Goal: Transaction & Acquisition: Purchase product/service

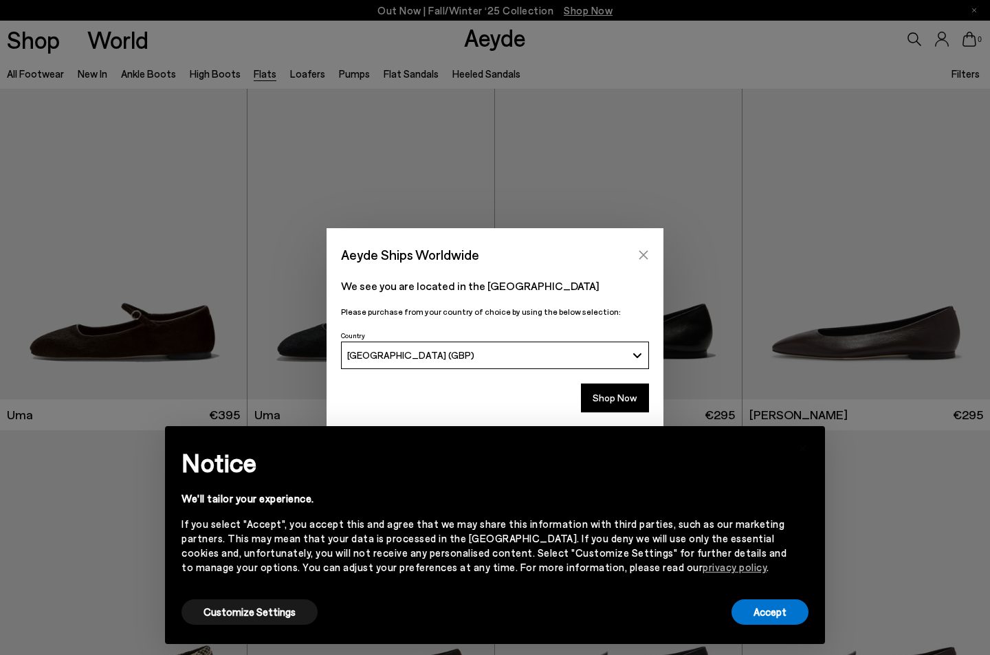
click at [646, 252] on icon "Close" at bounding box center [644, 254] width 9 height 9
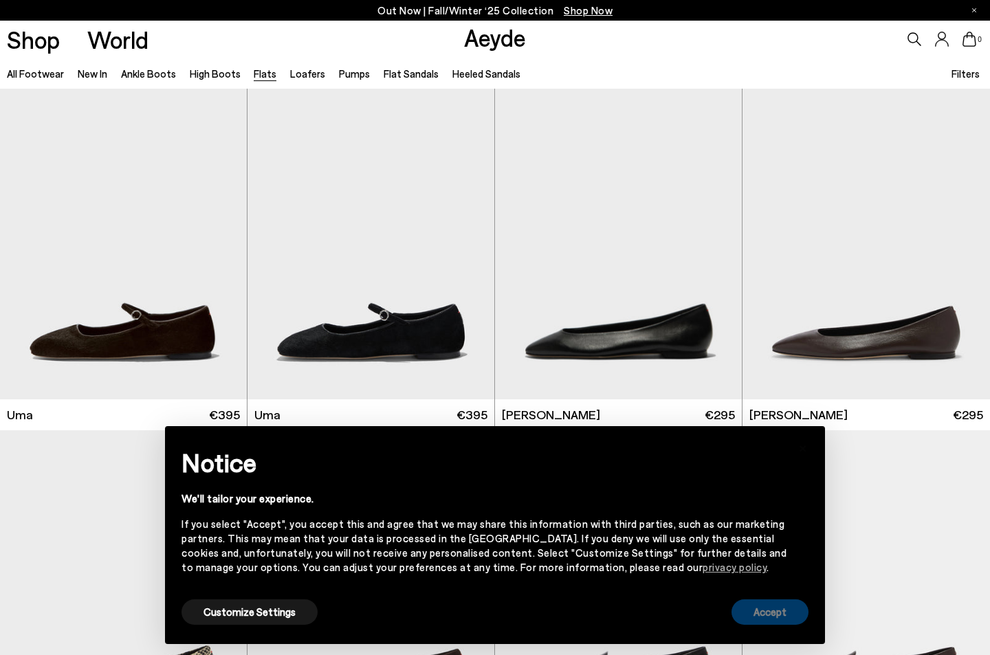
click at [776, 611] on button "Accept" at bounding box center [770, 612] width 77 height 25
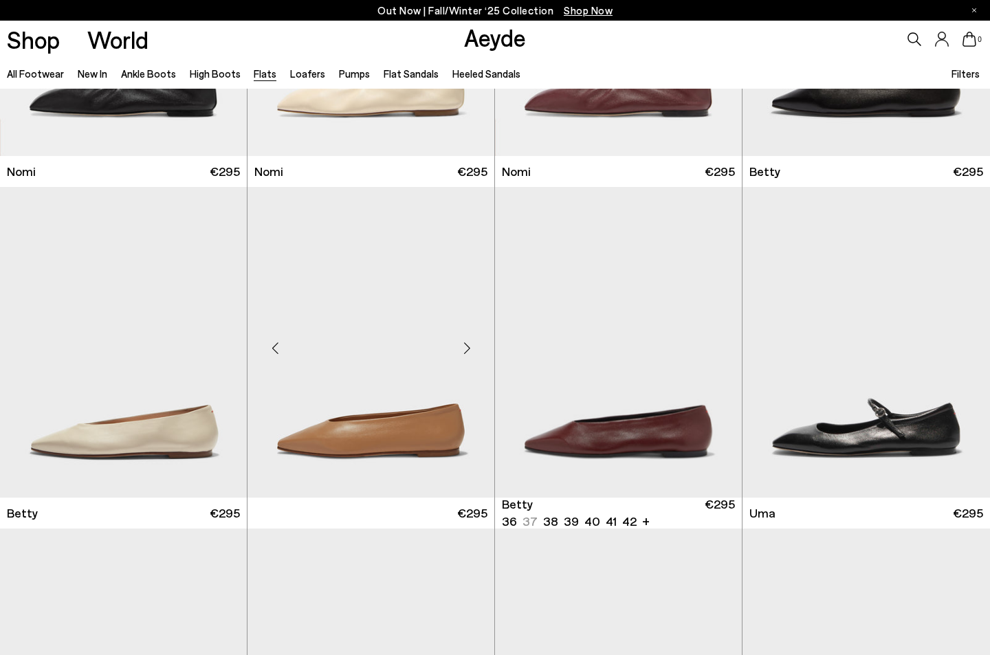
scroll to position [931, 0]
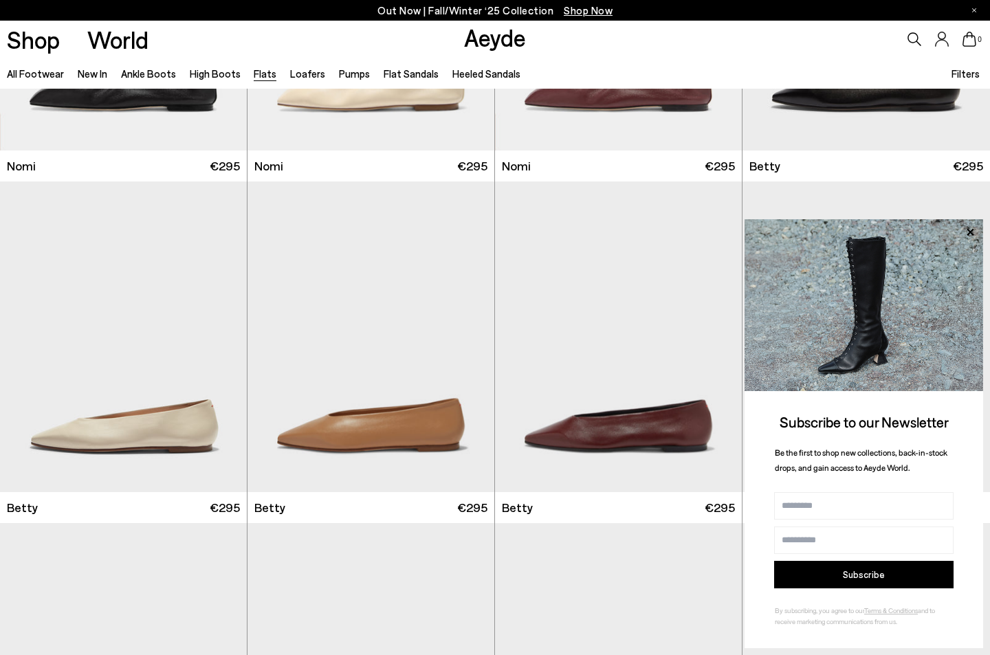
scroll to position [268, 0]
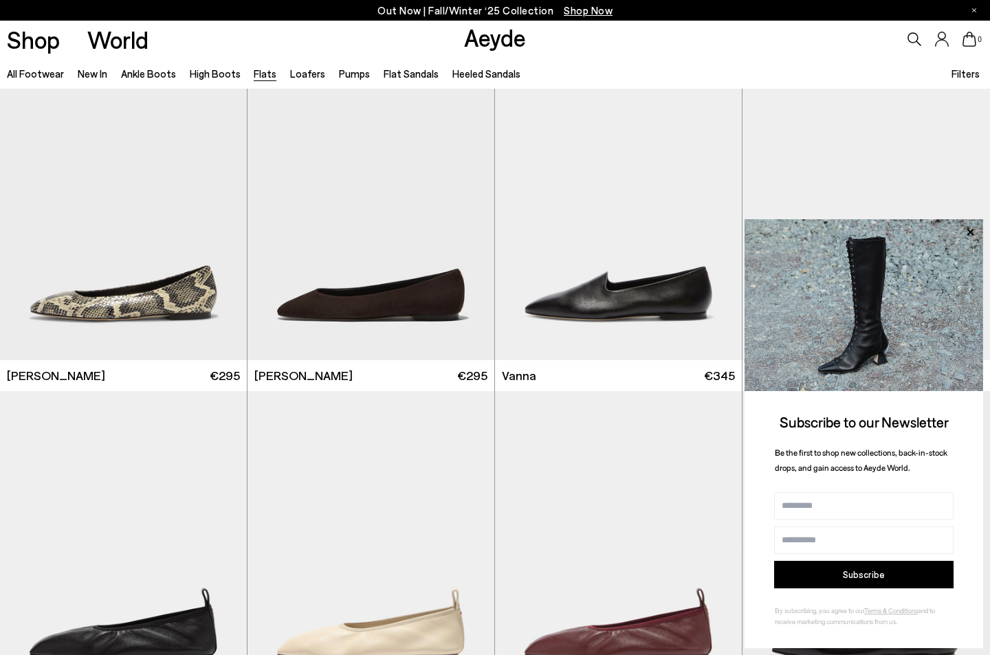
scroll to position [381, 0]
click at [970, 74] on span "Filters" at bounding box center [966, 73] width 28 height 12
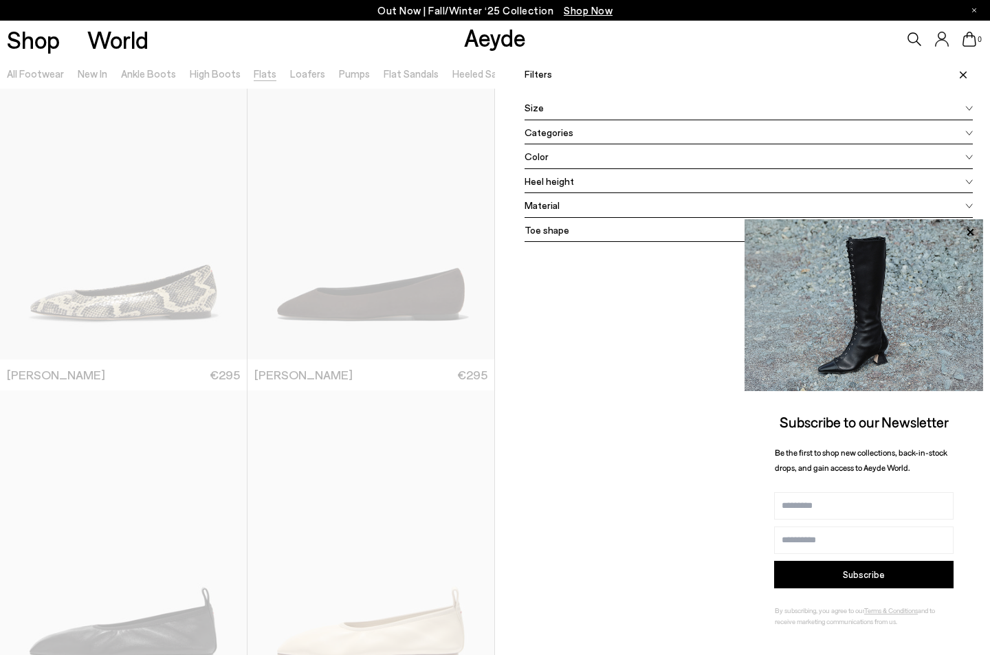
click at [641, 148] on div "Color" at bounding box center [749, 156] width 448 height 25
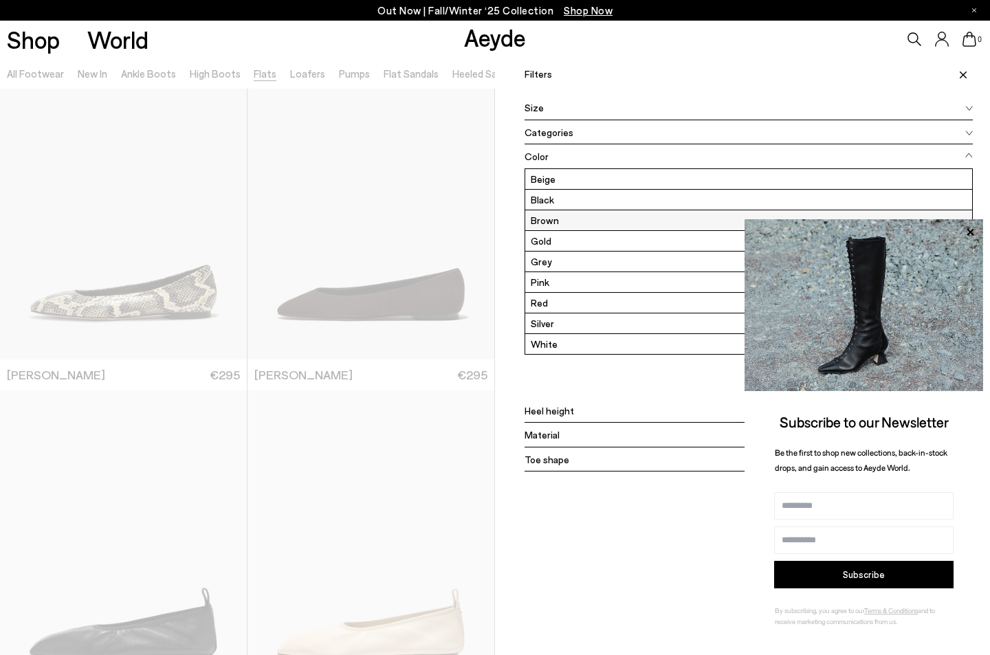
click at [548, 219] on label "Brown" at bounding box center [748, 220] width 447 height 20
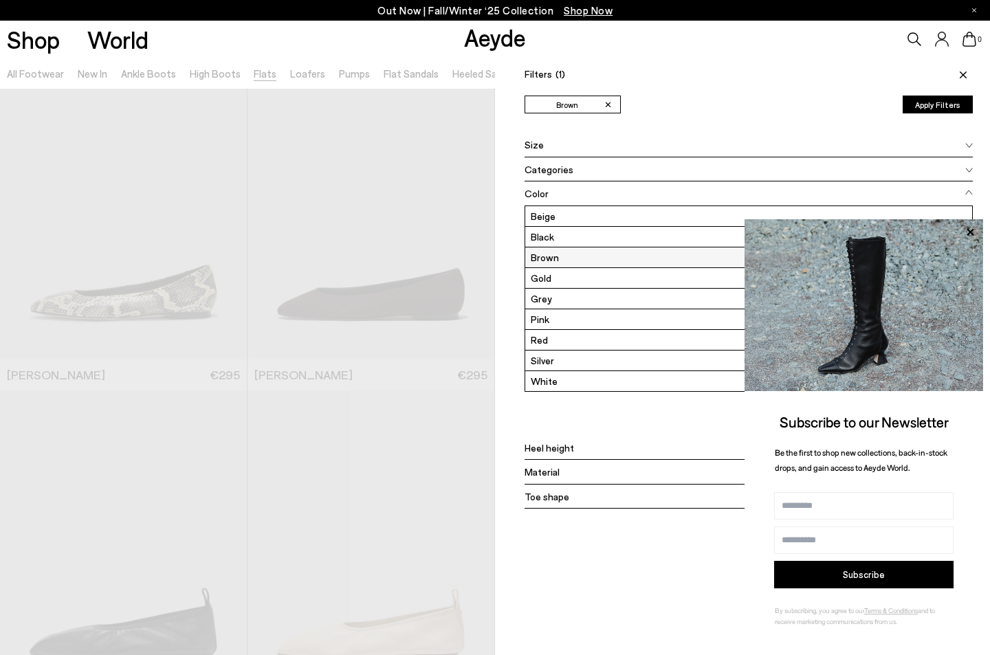
scroll to position [0, 0]
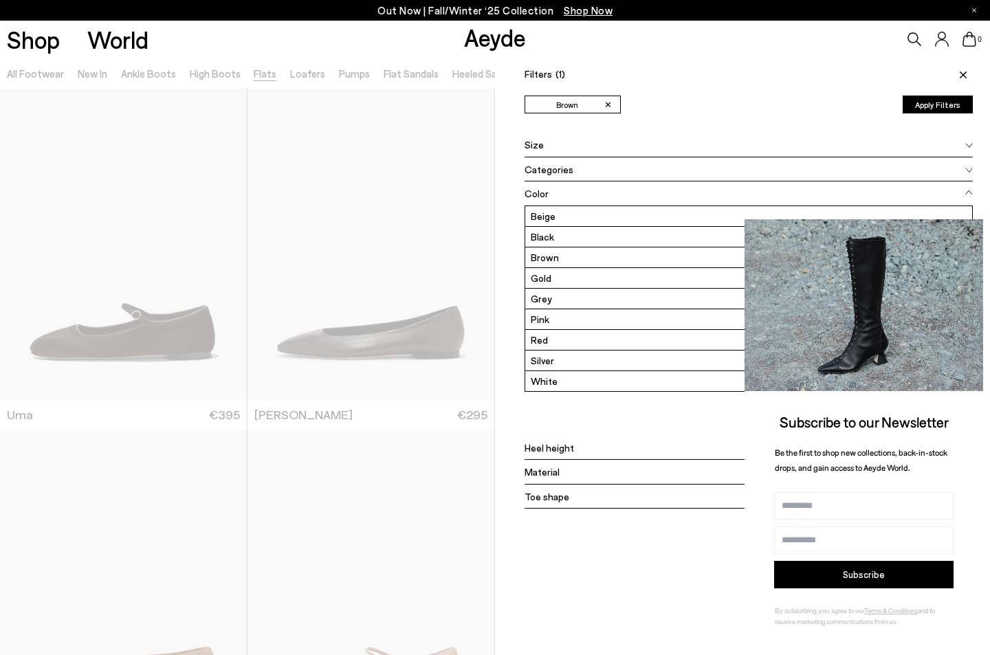
click at [968, 233] on icon at bounding box center [970, 232] width 18 height 18
click at [970, 227] on icon at bounding box center [970, 232] width 18 height 18
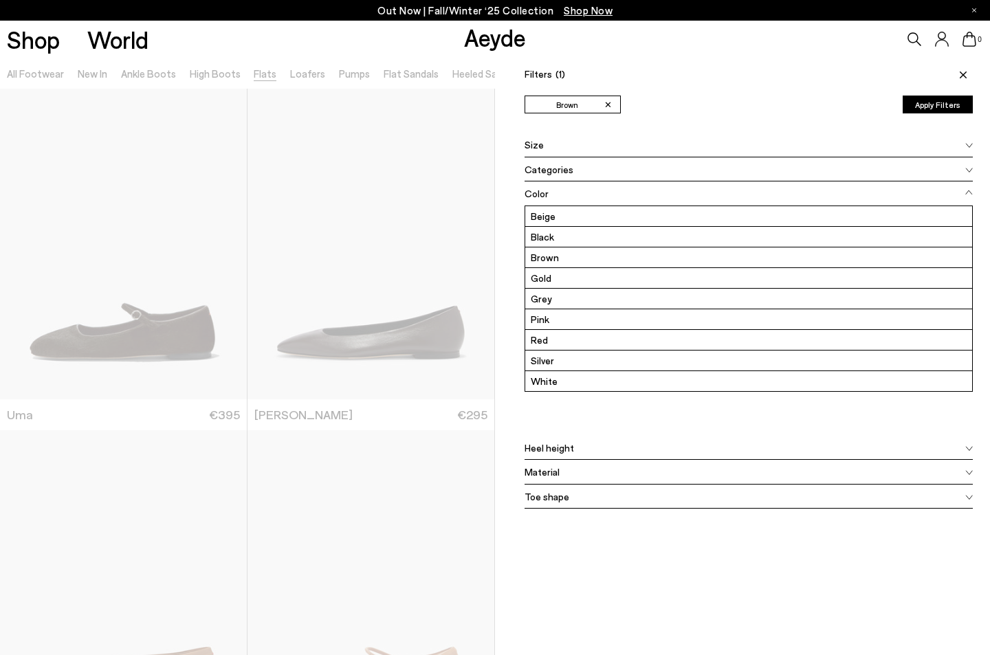
click at [946, 102] on button "Apply Filters" at bounding box center [938, 105] width 70 height 18
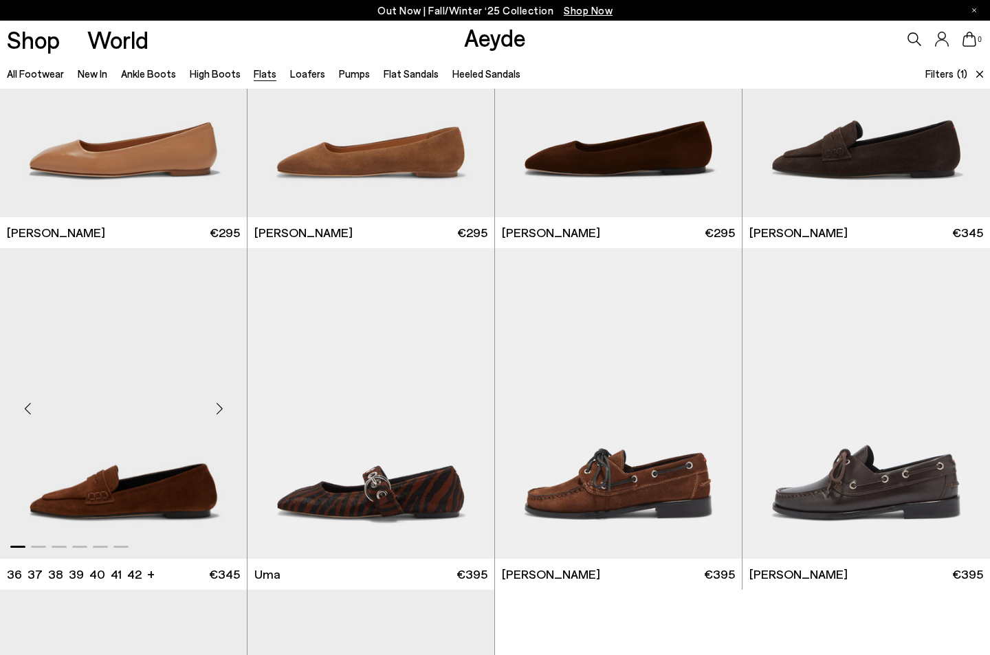
scroll to position [1451, 0]
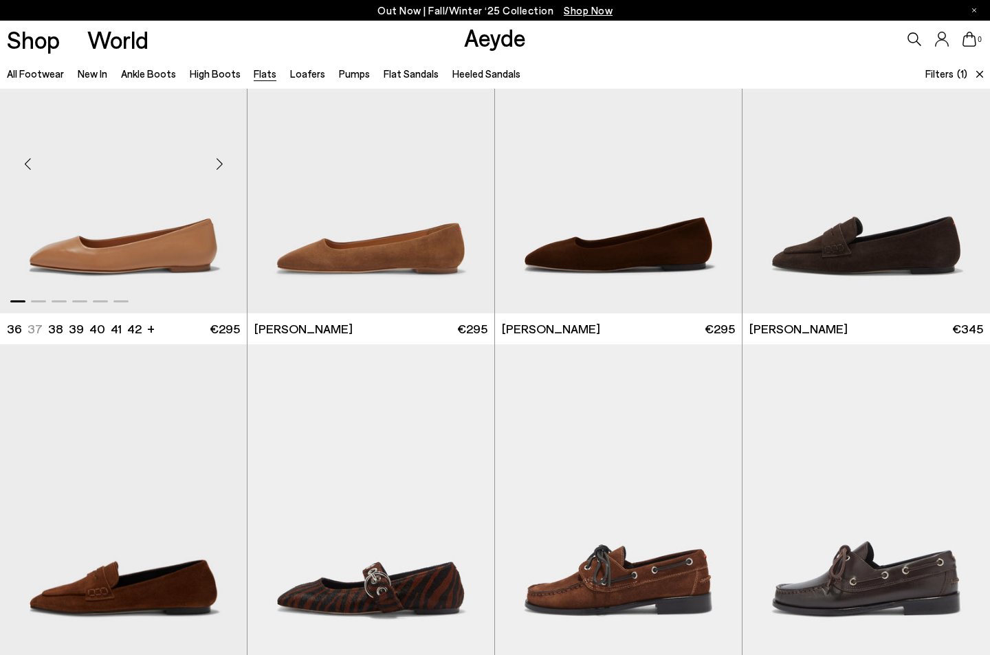
click at [138, 262] on img "1 / 6" at bounding box center [123, 158] width 247 height 310
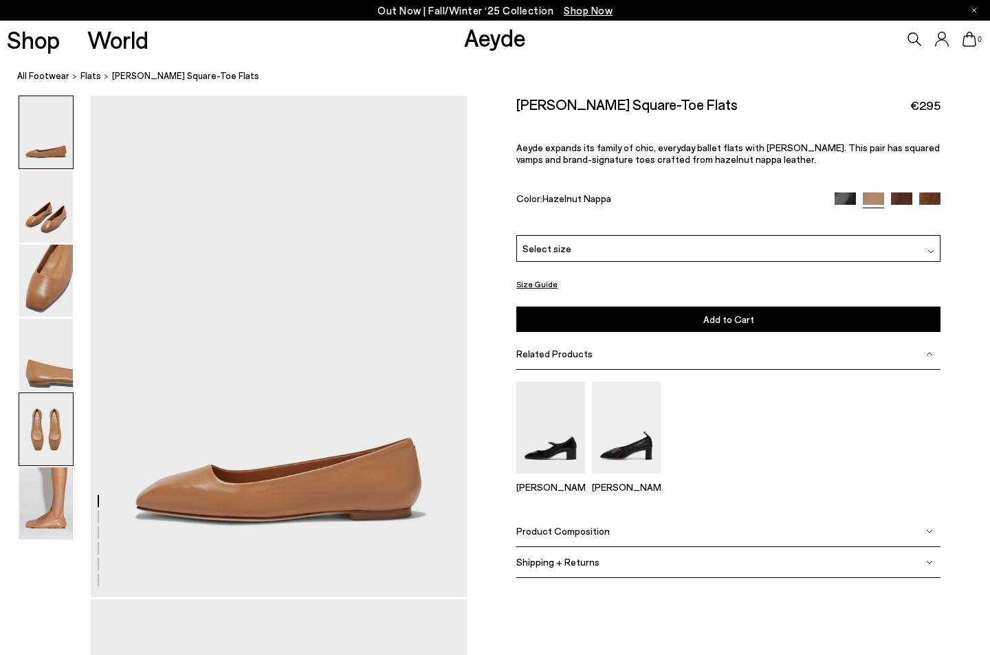
click at [35, 426] on img at bounding box center [46, 429] width 54 height 72
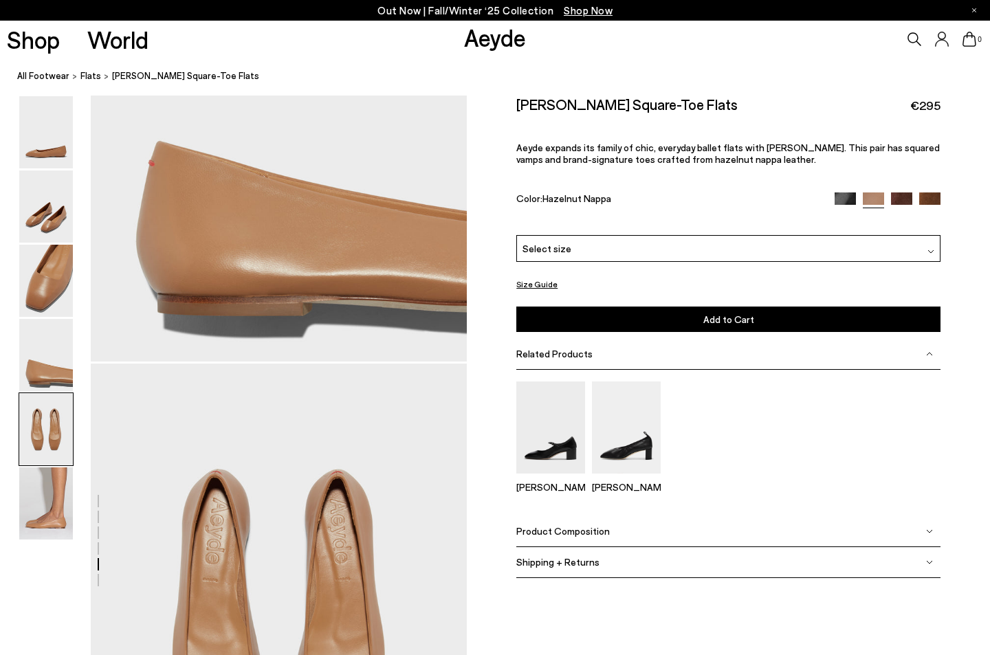
scroll to position [2016, 0]
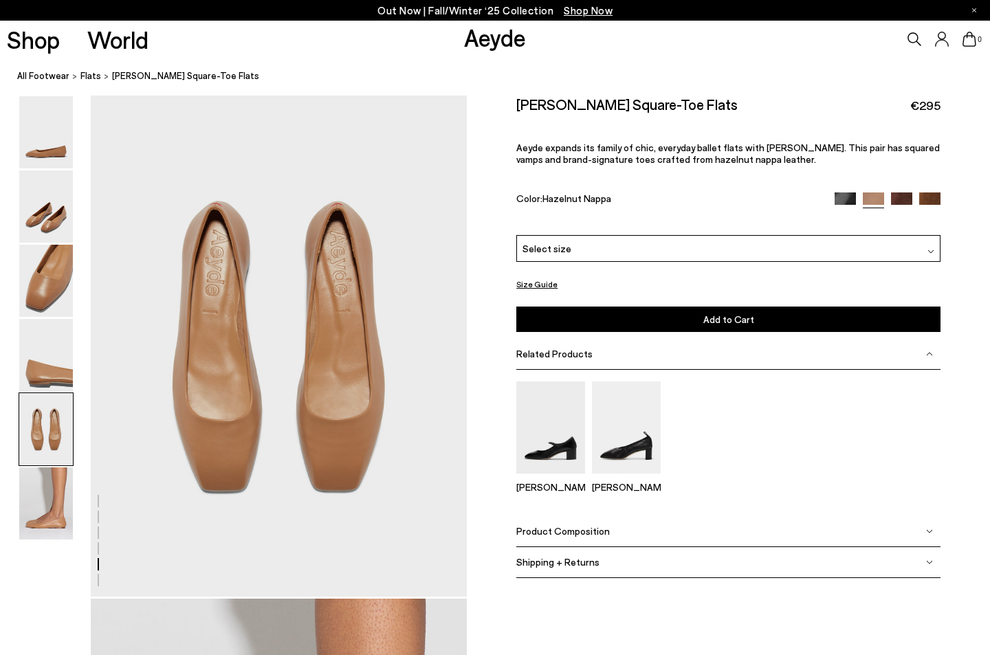
click at [556, 256] on span "Select size" at bounding box center [547, 248] width 49 height 14
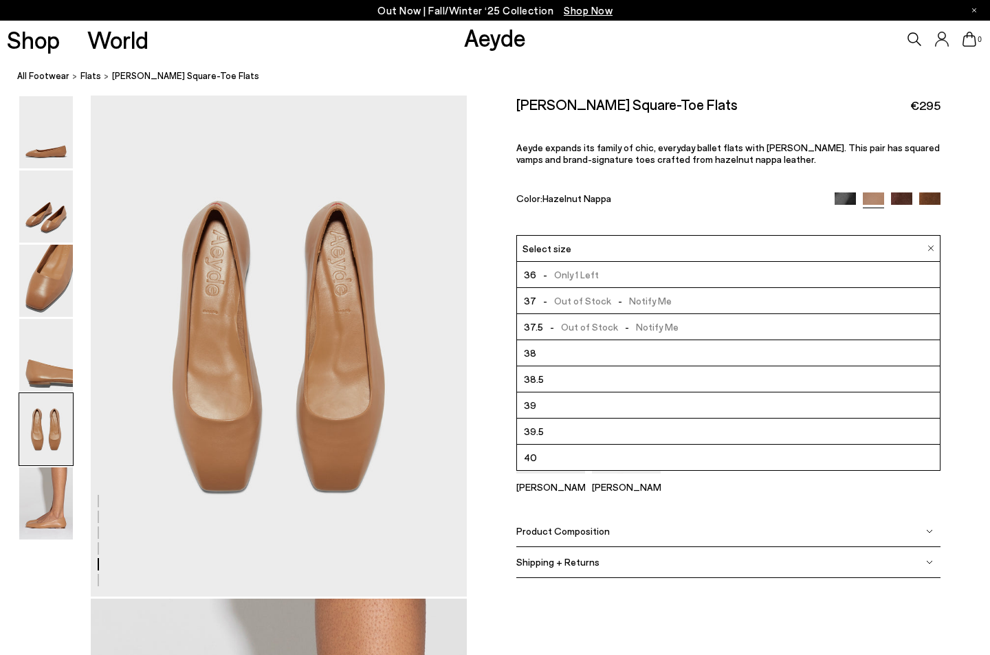
click at [545, 349] on li "38" at bounding box center [728, 353] width 423 height 26
